Goal: Check status

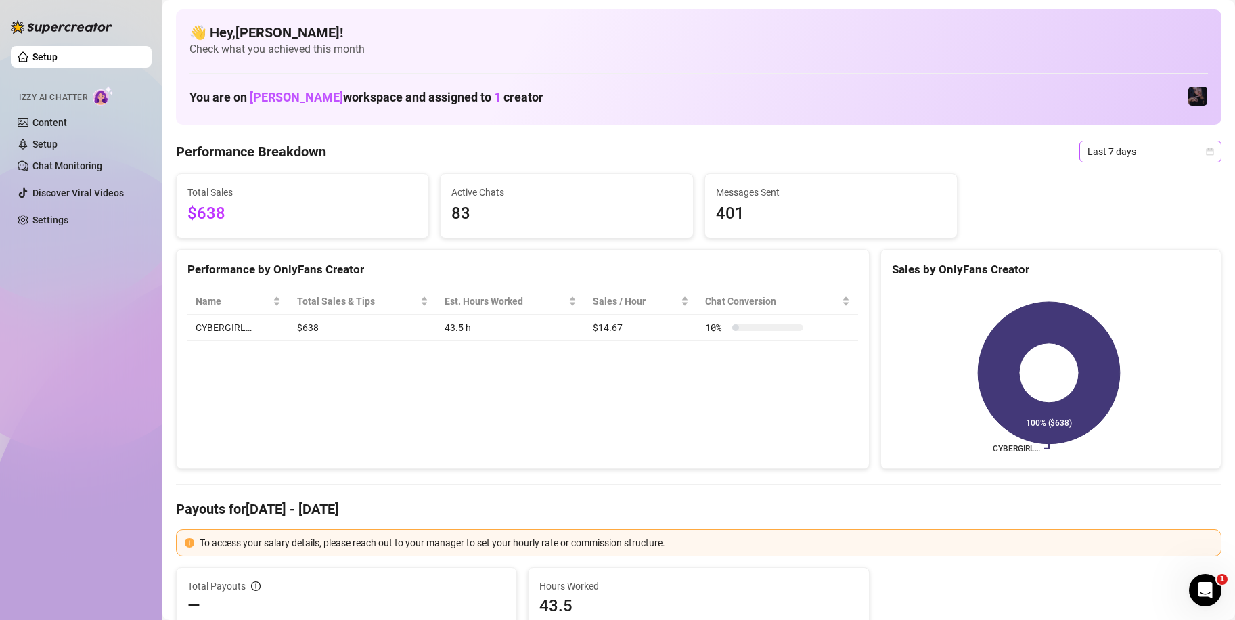
click at [1143, 149] on span "Last 7 days" at bounding box center [1151, 151] width 126 height 20
click at [1132, 265] on div "Custom date" at bounding box center [1139, 265] width 120 height 15
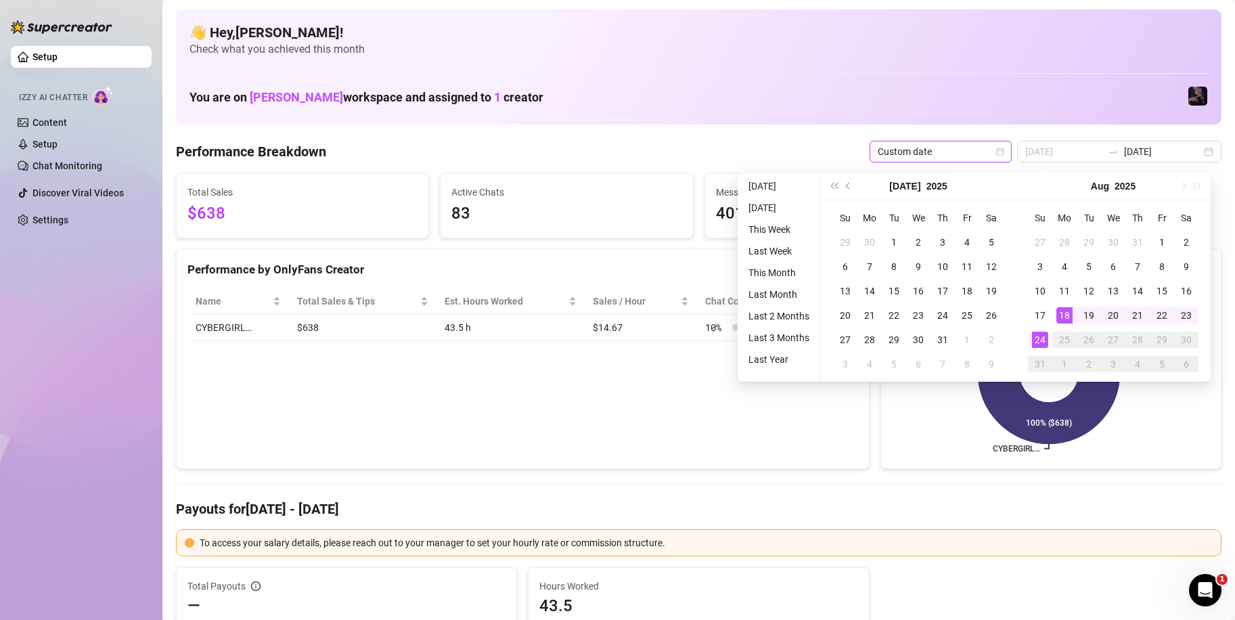
type input "[DATE]"
click at [1043, 346] on div "24" at bounding box center [1040, 340] width 16 height 16
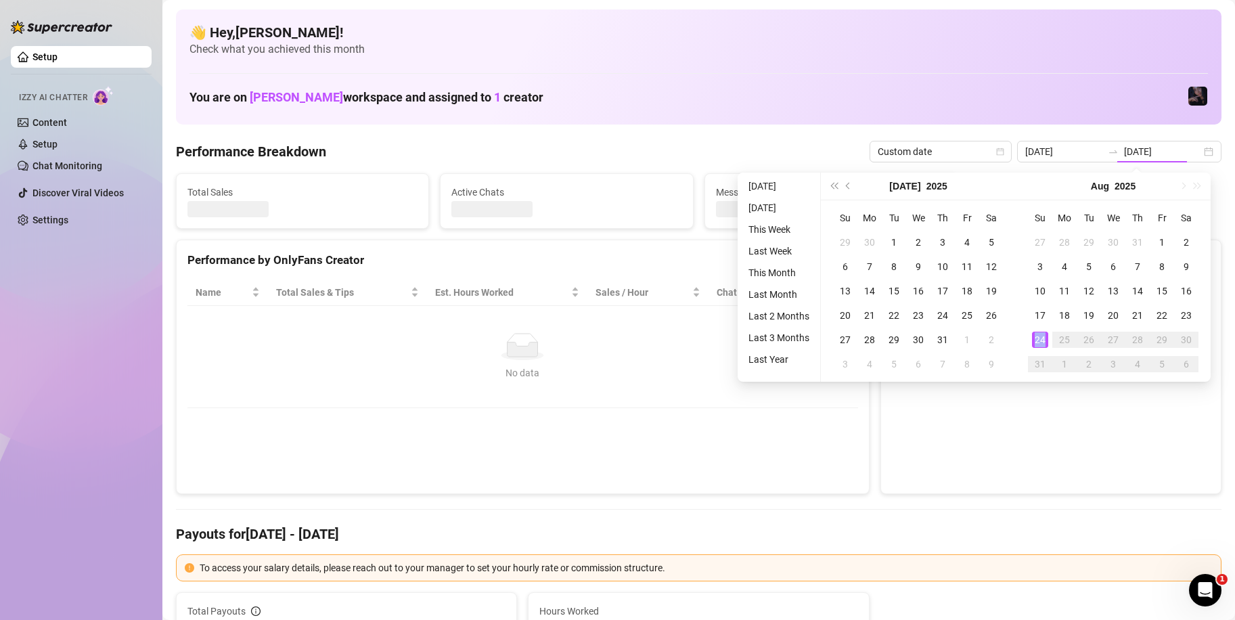
type input "[DATE]"
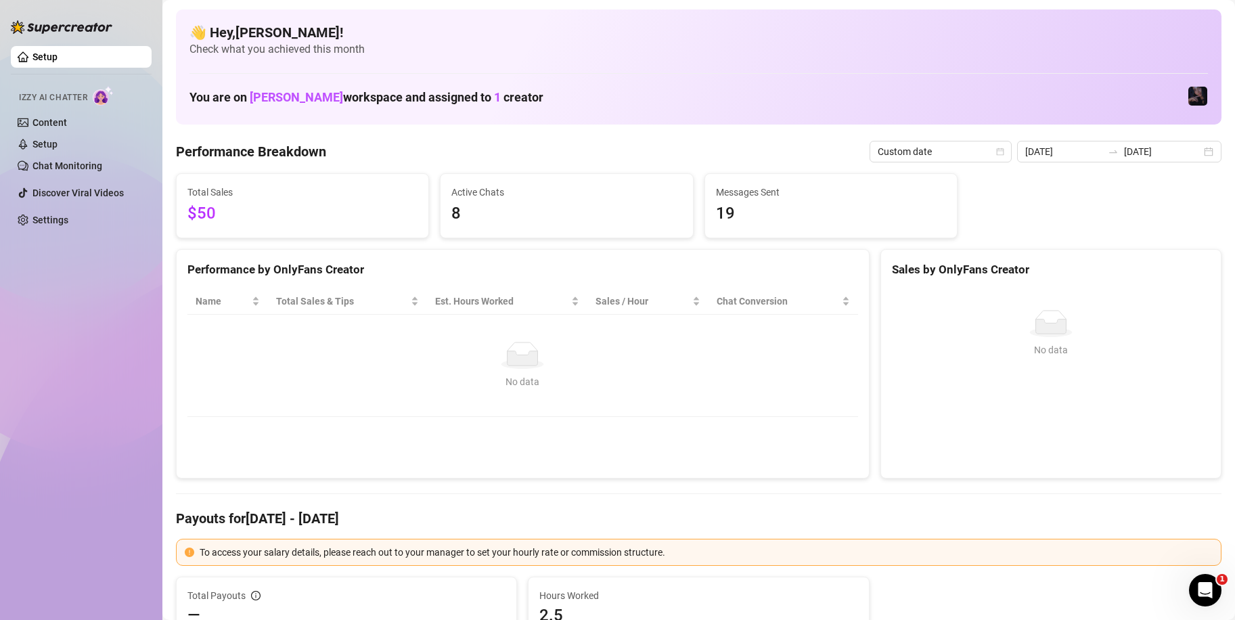
scroll to position [406, 0]
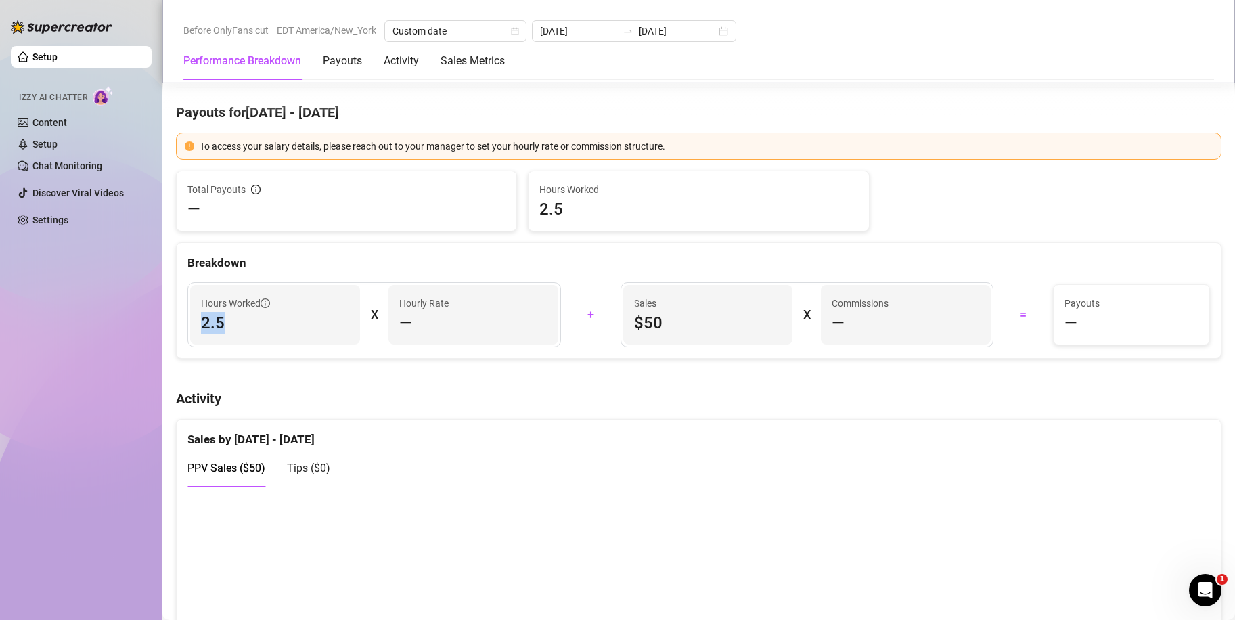
drag, startPoint x: 249, startPoint y: 331, endPoint x: 174, endPoint y: 339, distance: 75.6
click at [284, 335] on div "Hours Worked 2.5" at bounding box center [275, 315] width 170 height 60
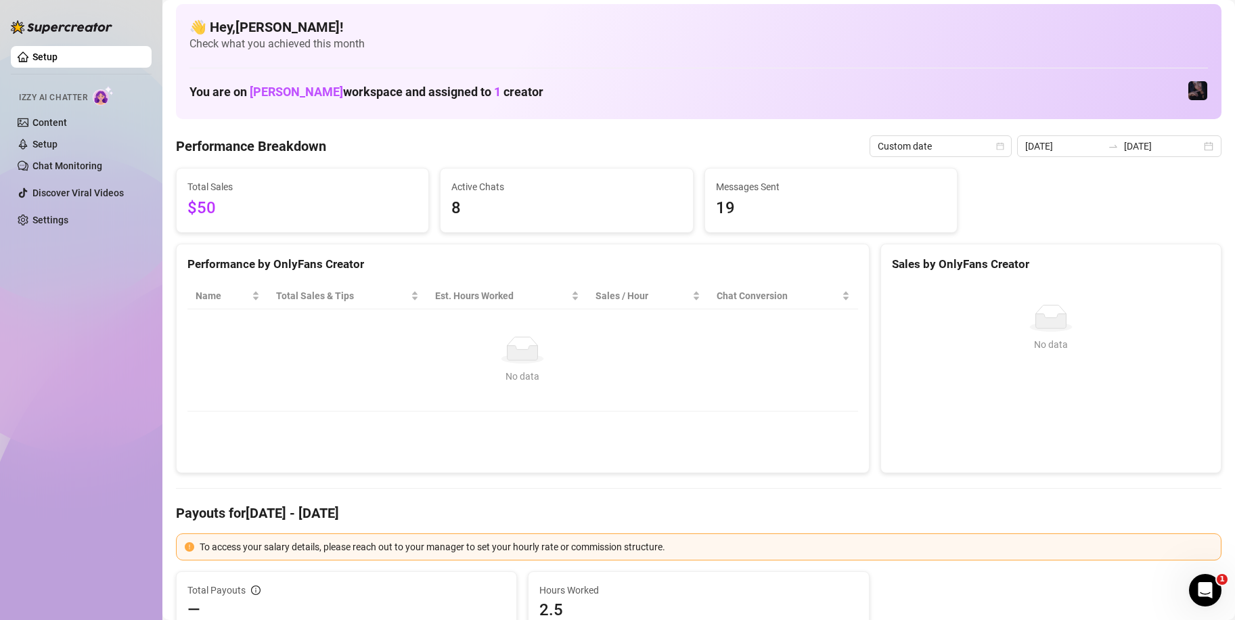
scroll to position [0, 0]
